Goal: Information Seeking & Learning: Check status

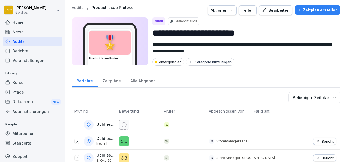
scroll to position [13, 0]
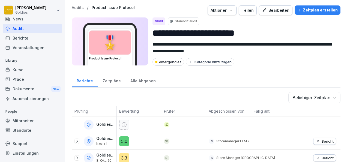
click at [23, 30] on div "Audits" at bounding box center [32, 29] width 59 height 10
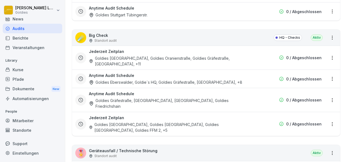
scroll to position [791, 0]
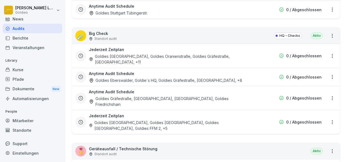
click at [130, 55] on div "Goldies [GEOGRAPHIC_DATA], Goldies Oranienstraße, Goldies Gräfestraße, [GEOGRAP…" at bounding box center [171, 58] width 164 height 11
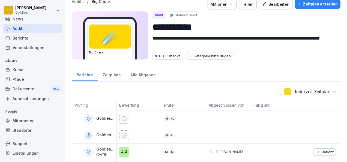
scroll to position [206, 0]
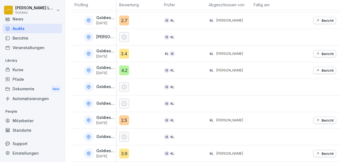
click at [90, 151] on icon at bounding box center [88, 153] width 5 height 5
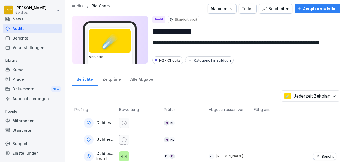
scroll to position [0, 0]
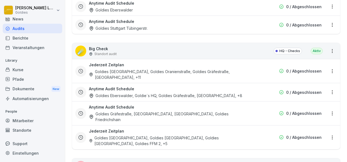
scroll to position [790, 0]
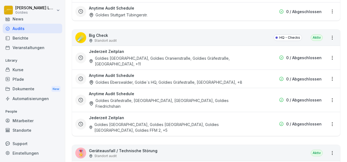
click at [140, 74] on div "Anytime Audit Schedule Goldies Eberswalder, Goldie´s HQ, Goldies Gräfestraße, […" at bounding box center [171, 78] width 164 height 13
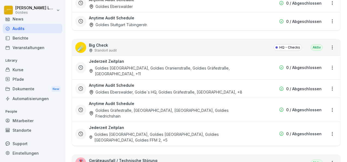
scroll to position [808, 0]
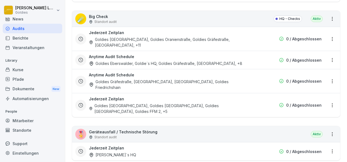
click at [145, 103] on div "Goldies [GEOGRAPHIC_DATA], Goldies [GEOGRAPHIC_DATA], Goldies [GEOGRAPHIC_DATA]…" at bounding box center [171, 108] width 164 height 11
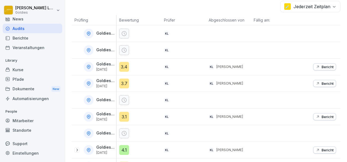
scroll to position [107, 0]
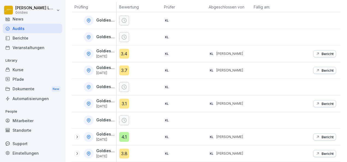
click at [77, 135] on div at bounding box center [76, 136] width 5 height 5
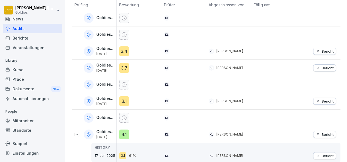
scroll to position [129, 0]
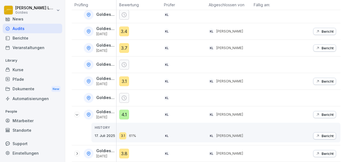
click at [324, 112] on p "Bericht" at bounding box center [327, 114] width 12 height 4
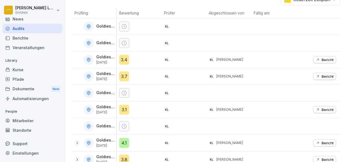
scroll to position [99, 0]
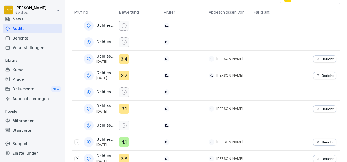
click at [323, 59] on p "Bericht" at bounding box center [327, 59] width 12 height 4
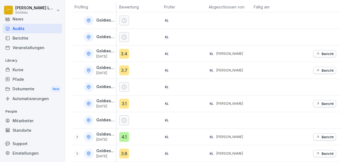
scroll to position [107, 0]
click at [321, 68] on p "Bericht" at bounding box center [327, 70] width 12 height 4
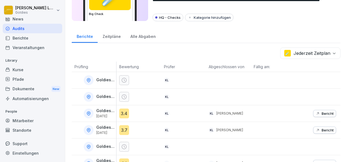
scroll to position [48, 0]
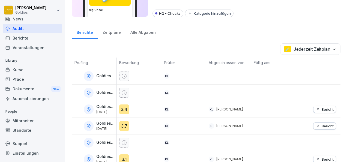
click at [324, 124] on p "Bericht" at bounding box center [327, 126] width 12 height 4
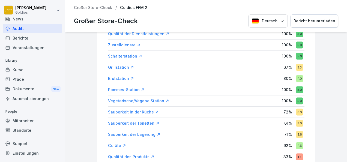
scroll to position [100, 0]
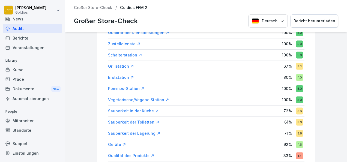
click at [130, 120] on div "Sauberkeit der Toiletten" at bounding box center [133, 121] width 51 height 5
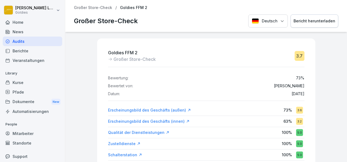
click at [21, 30] on div "News" at bounding box center [32, 32] width 59 height 10
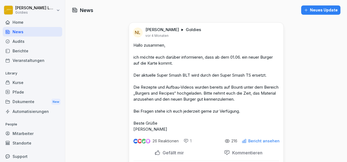
click at [325, 11] on div "Neues Update" at bounding box center [321, 10] width 34 height 6
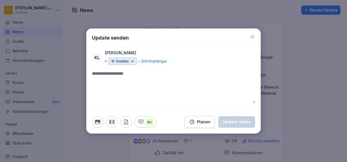
click at [131, 63] on icon at bounding box center [132, 61] width 5 height 5
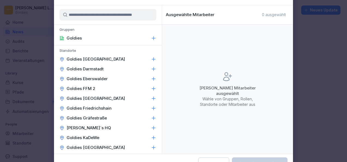
click at [151, 36] on icon at bounding box center [153, 37] width 5 height 5
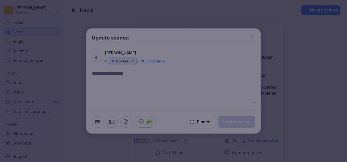
drag, startPoint x: 323, startPoint y: 64, endPoint x: 309, endPoint y: 25, distance: 41.6
click at [309, 25] on div at bounding box center [173, 81] width 347 height 162
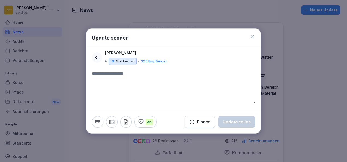
click at [249, 37] on div "Update senden" at bounding box center [173, 38] width 174 height 19
click at [160, 61] on p "305 Empfänger" at bounding box center [154, 61] width 26 height 5
click at [252, 35] on icon at bounding box center [251, 36] width 5 height 5
